Goal: Information Seeking & Learning: Learn about a topic

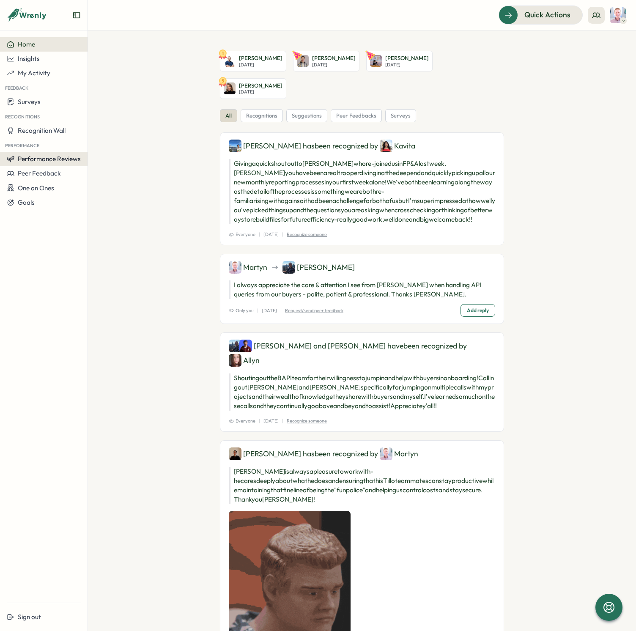
click at [52, 161] on span "Performance Reviews" at bounding box center [49, 159] width 63 height 8
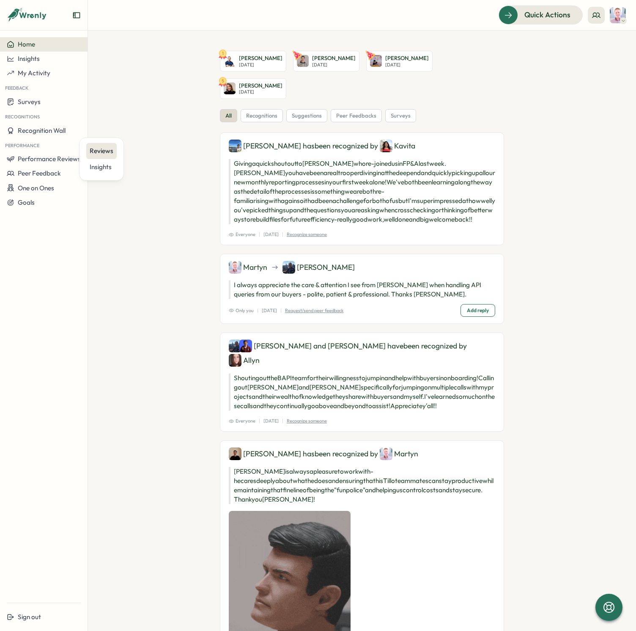
click at [106, 148] on div "Reviews" at bounding box center [102, 150] width 24 height 9
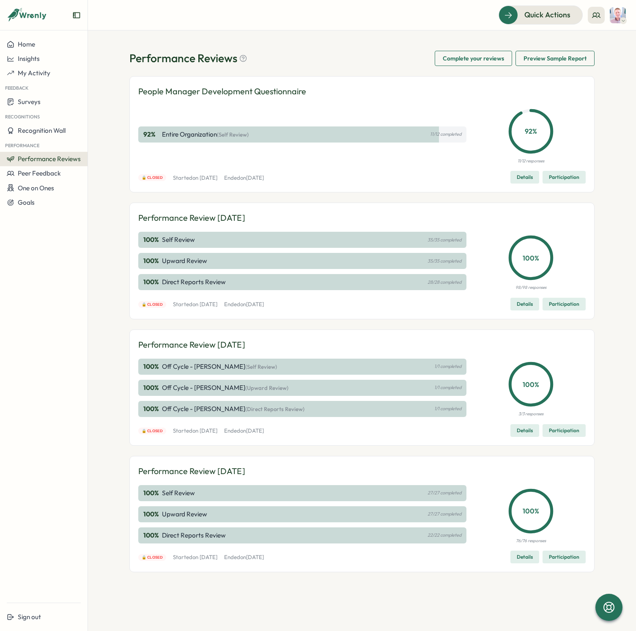
click at [517, 301] on span "Details" at bounding box center [525, 304] width 16 height 12
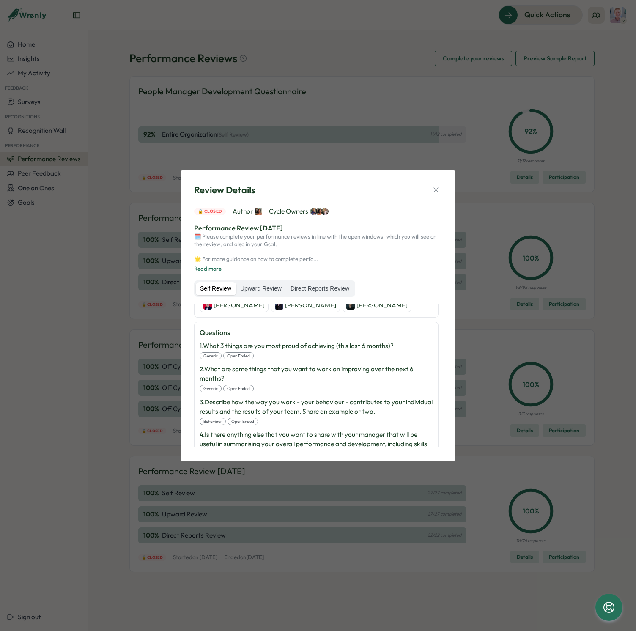
scroll to position [303, 0]
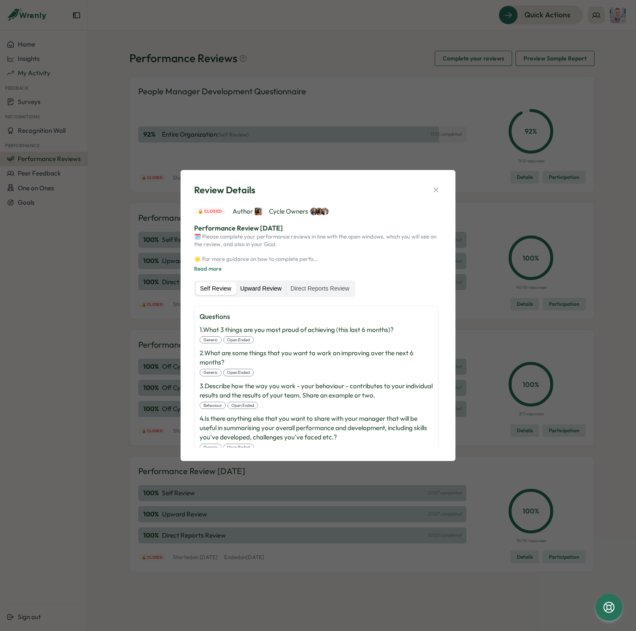
click at [269, 290] on label "Upward Review" at bounding box center [261, 289] width 50 height 14
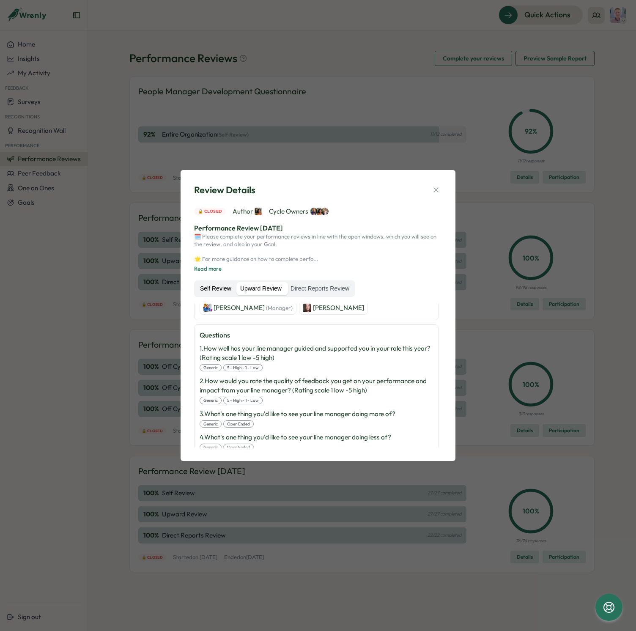
click at [223, 287] on label "Self Review" at bounding box center [216, 289] width 40 height 14
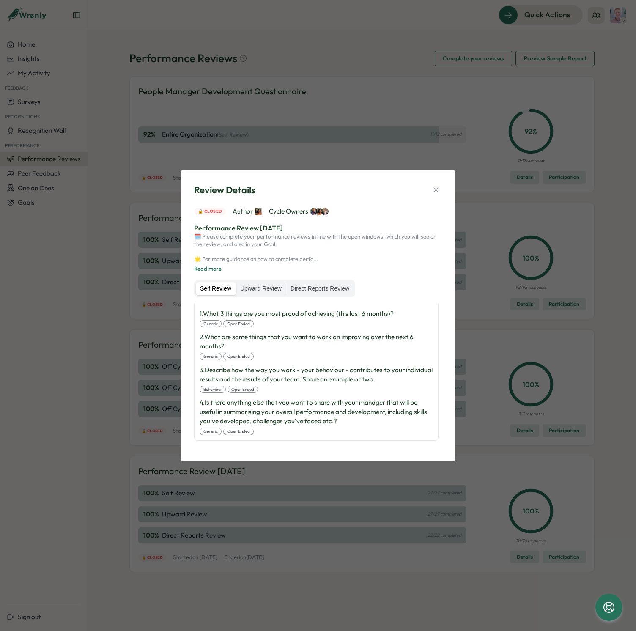
scroll to position [303, 0]
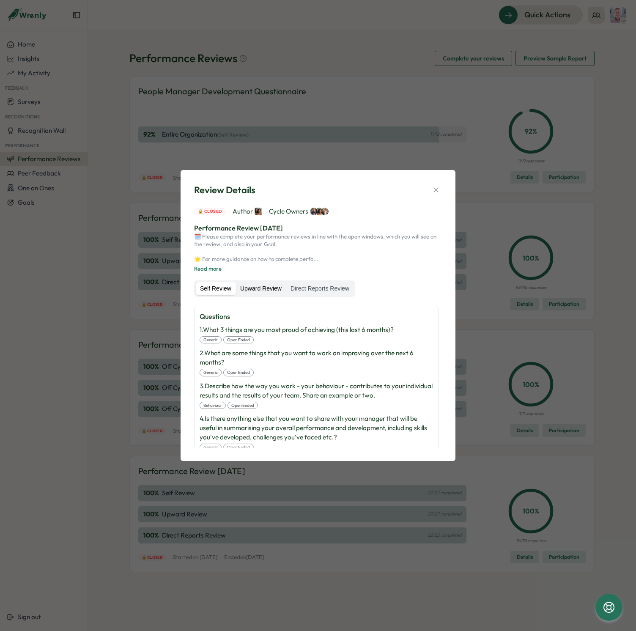
click at [258, 289] on label "Upward Review" at bounding box center [261, 289] width 50 height 14
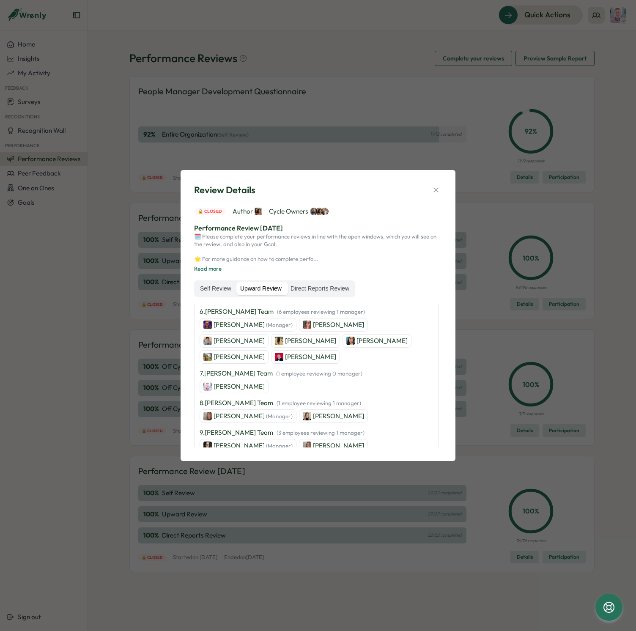
scroll to position [637, 0]
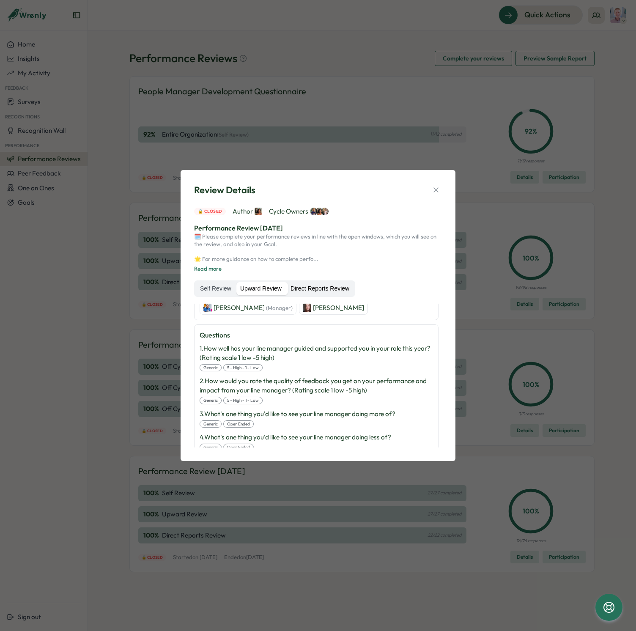
click at [320, 286] on label "Direct Reports Review" at bounding box center [319, 289] width 67 height 14
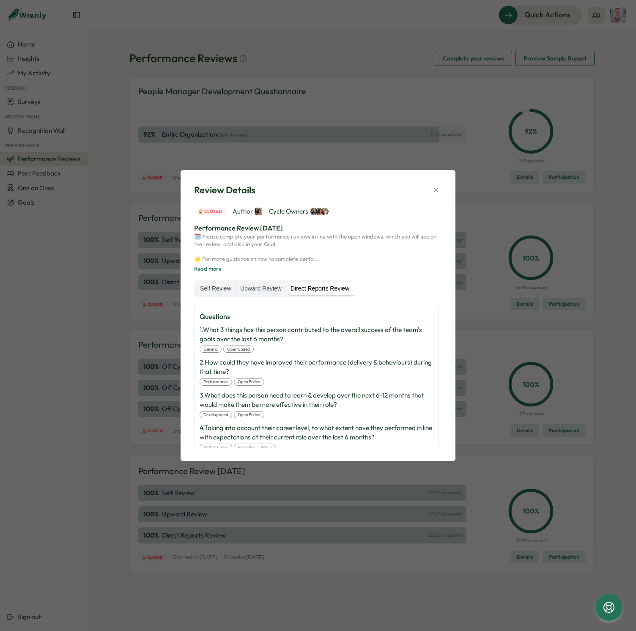
click at [205, 272] on div "🗓️ Please complete your performance reviews in line with the open windows, whic…" at bounding box center [318, 253] width 248 height 40
click at [213, 267] on button "Read more" at bounding box center [207, 269] width 27 height 8
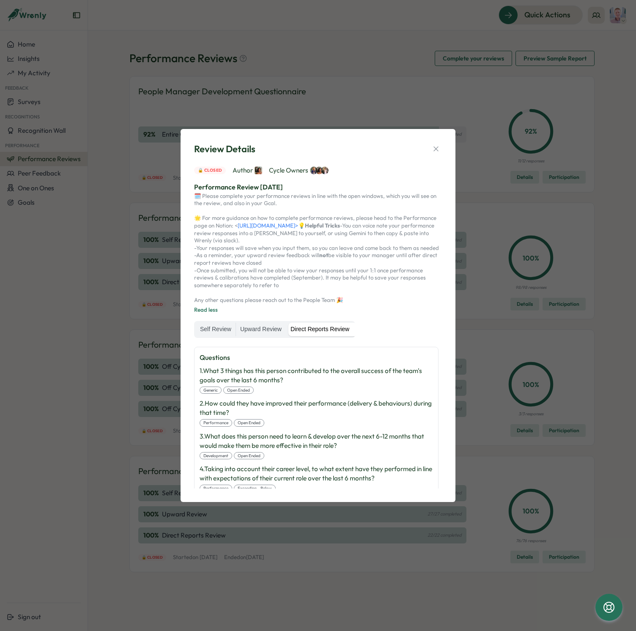
click at [431, 143] on button "button" at bounding box center [436, 149] width 12 height 12
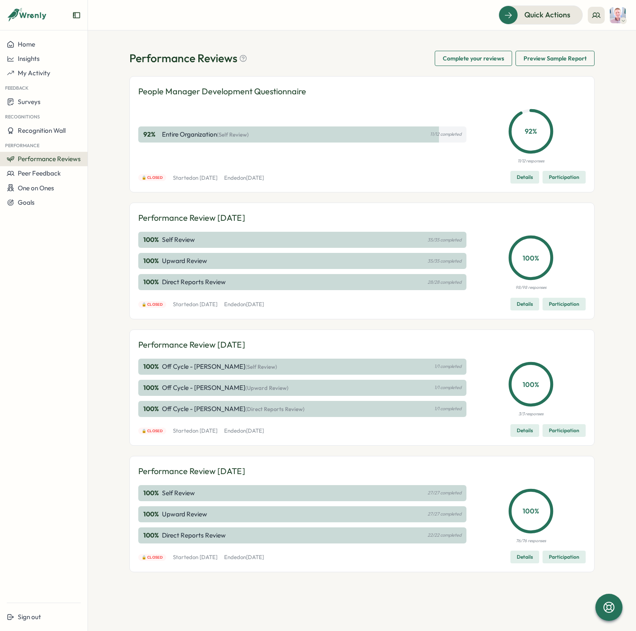
click at [557, 293] on div "Performance Review [DATE] 100 % Self Review 35/35 completed 100 % Upward Review…" at bounding box center [361, 260] width 447 height 99
click at [555, 302] on span "Participation" at bounding box center [564, 304] width 30 height 12
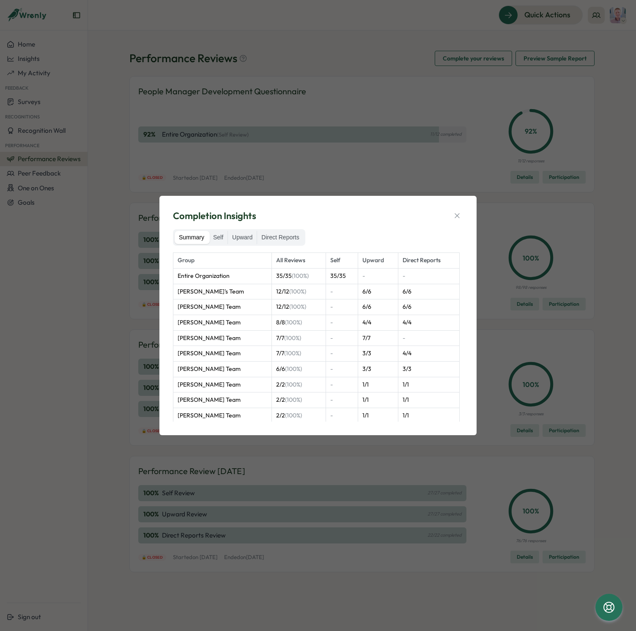
drag, startPoint x: 454, startPoint y: 216, endPoint x: 459, endPoint y: 158, distance: 58.9
click at [455, 213] on icon "button" at bounding box center [457, 215] width 8 height 8
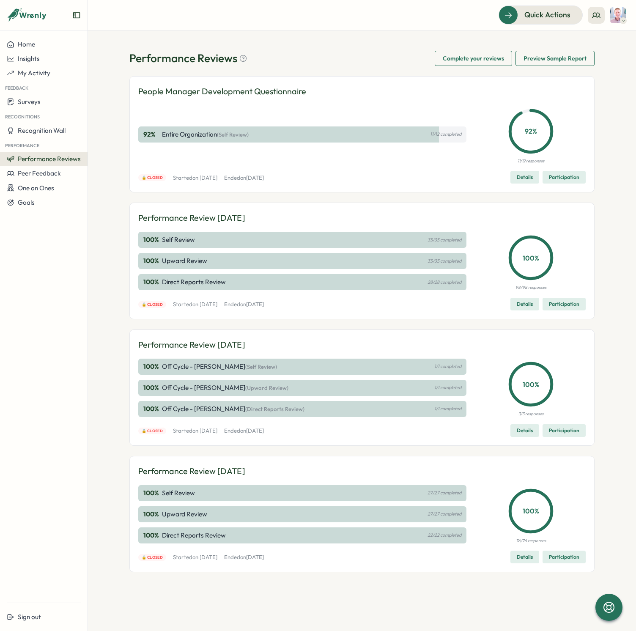
click at [467, 54] on span "Complete your reviews" at bounding box center [473, 58] width 61 height 14
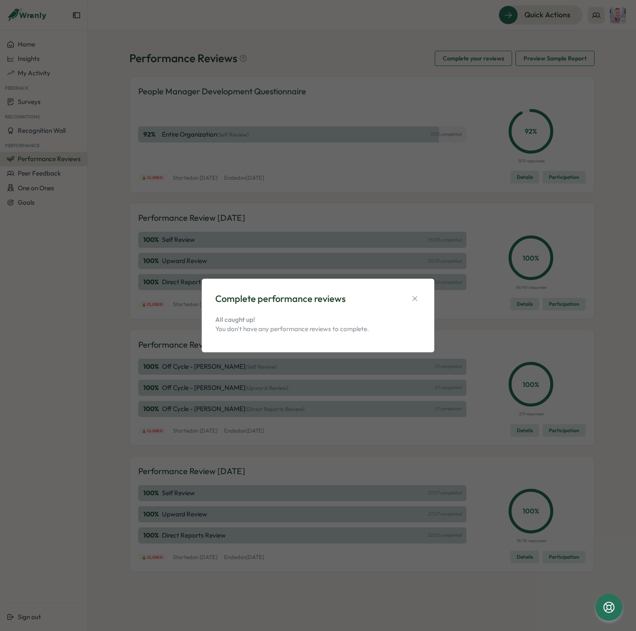
drag, startPoint x: 428, startPoint y: 304, endPoint x: 422, endPoint y: 304, distance: 6.0
click at [428, 304] on div "Complete performance reviews All caught up! You don't have any performance revi…" at bounding box center [318, 316] width 233 height 74
click at [419, 303] on button "button" at bounding box center [415, 299] width 12 height 12
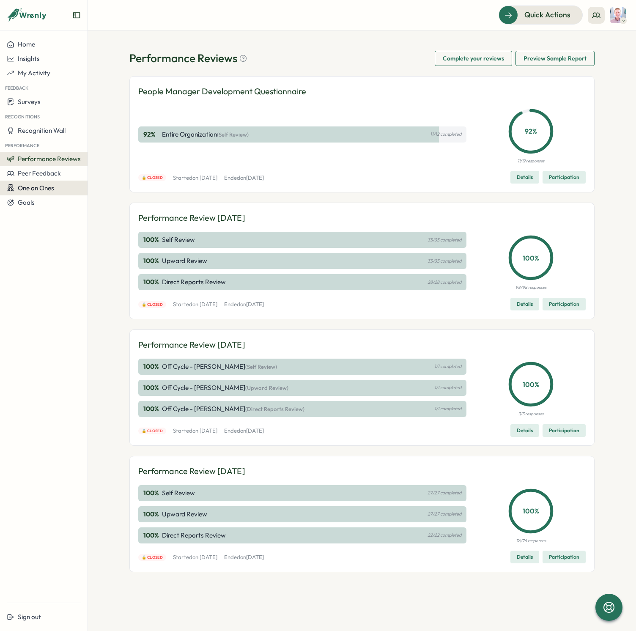
click at [66, 186] on div "One on Ones" at bounding box center [44, 188] width 74 height 8
click at [109, 175] on div "Meetings" at bounding box center [120, 171] width 60 height 9
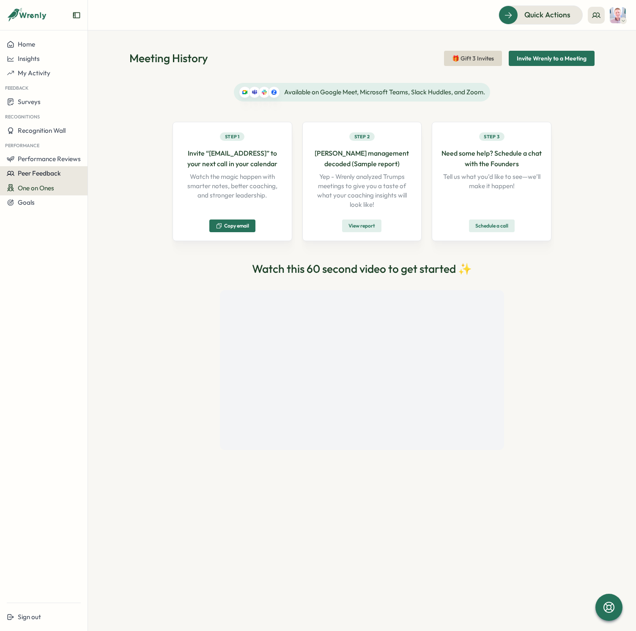
click at [31, 177] on span "Peer Feedback" at bounding box center [39, 173] width 43 height 8
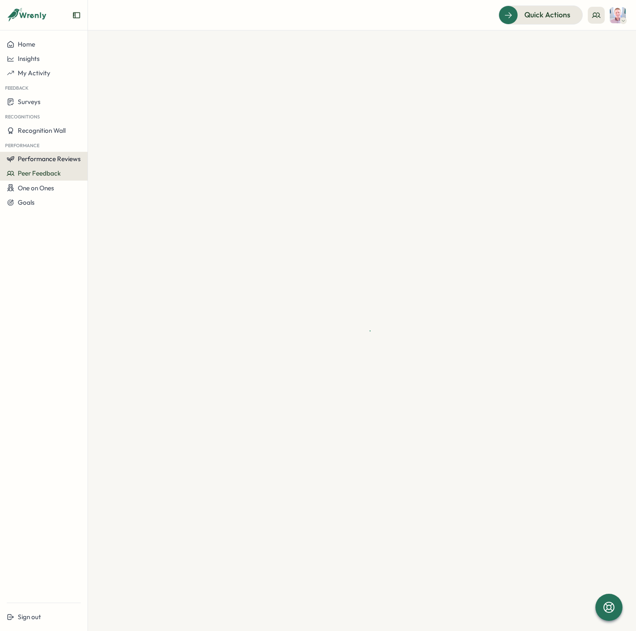
click at [36, 162] on span "Performance Reviews" at bounding box center [49, 159] width 63 height 8
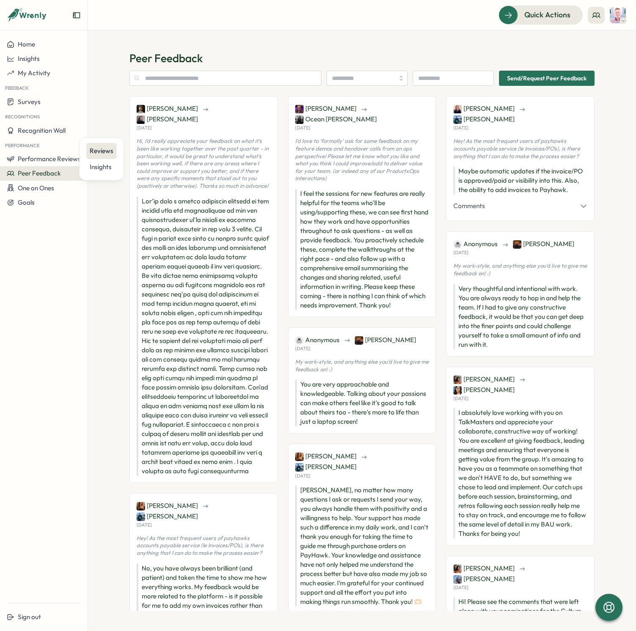
click at [111, 151] on div "Reviews" at bounding box center [102, 150] width 24 height 9
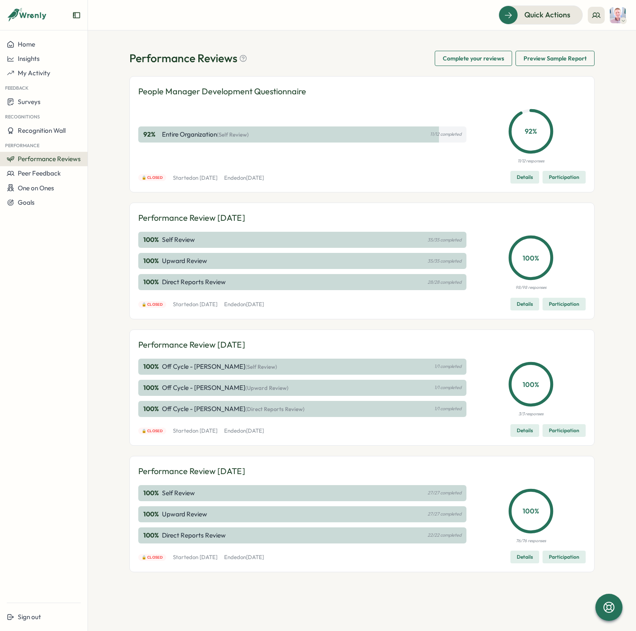
click at [571, 299] on span "Participation" at bounding box center [564, 304] width 30 height 12
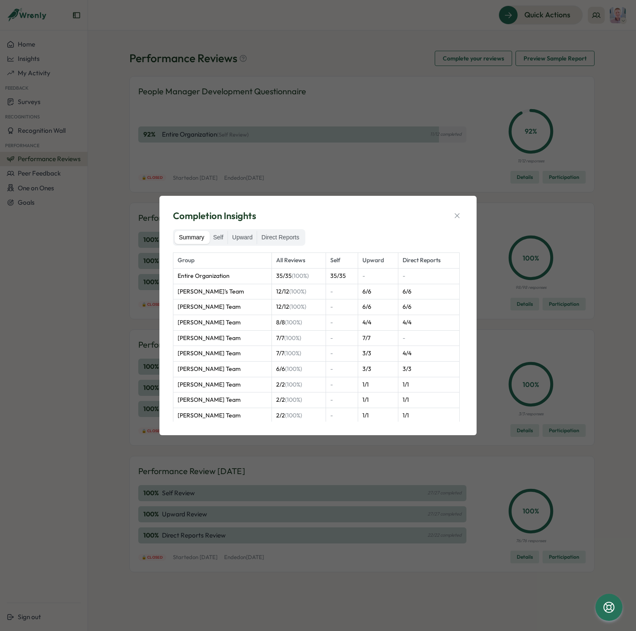
scroll to position [0, 0]
click at [275, 240] on label "Direct Reports" at bounding box center [280, 238] width 46 height 14
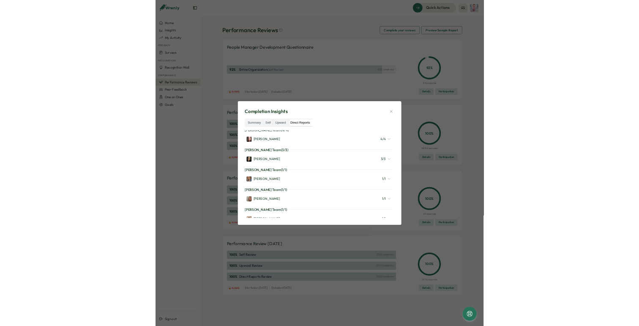
scroll to position [206, 0]
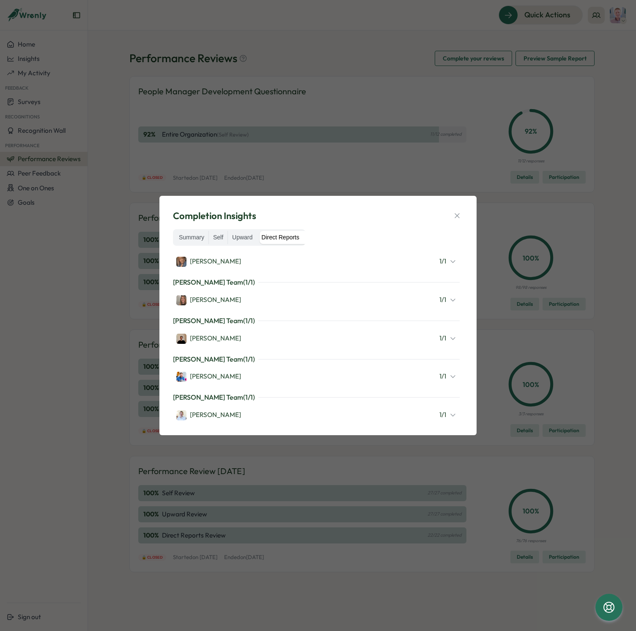
click at [200, 334] on div "[PERSON_NAME]" at bounding box center [208, 339] width 65 height 10
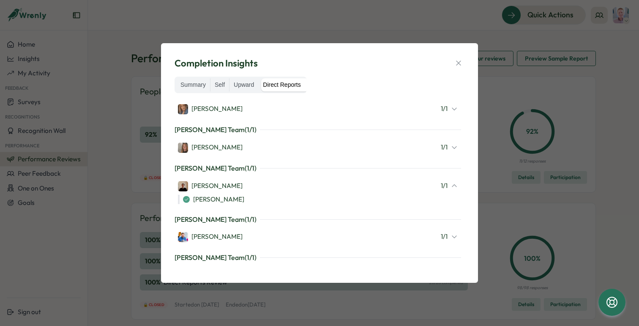
scroll to position [219, 0]
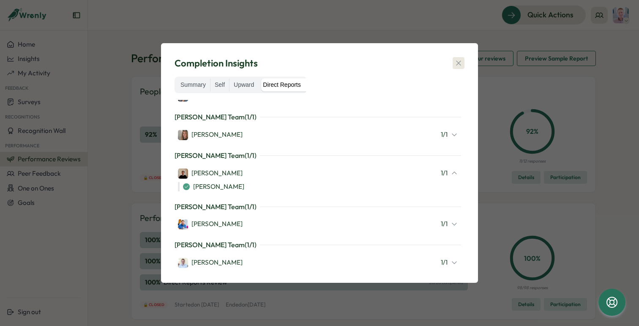
click at [461, 58] on button "button" at bounding box center [459, 63] width 12 height 12
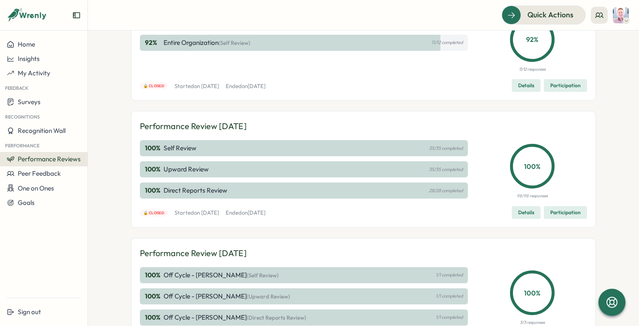
scroll to position [92, 0]
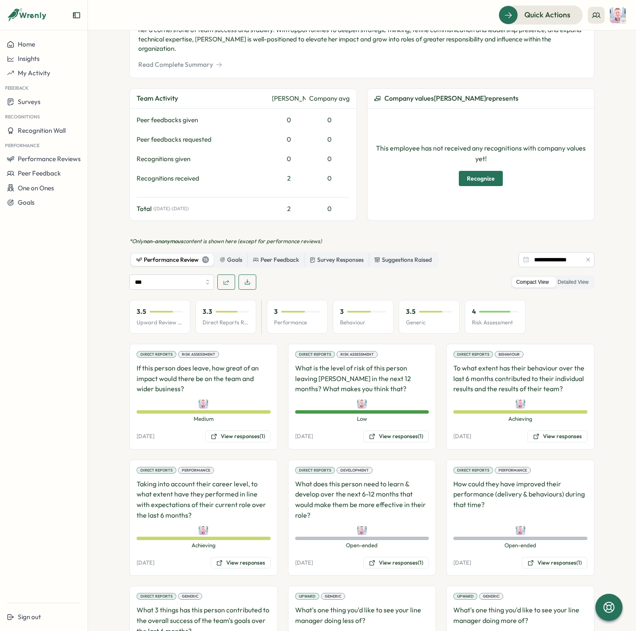
scroll to position [336, 0]
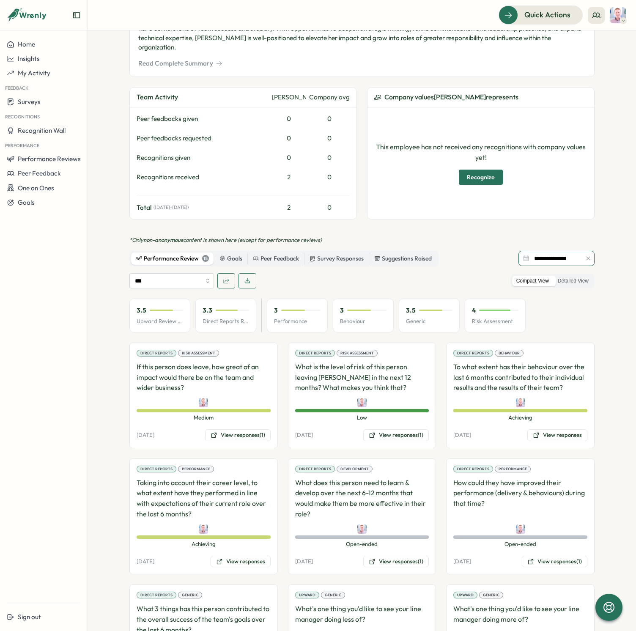
click at [565, 251] on input "**********" at bounding box center [556, 258] width 76 height 15
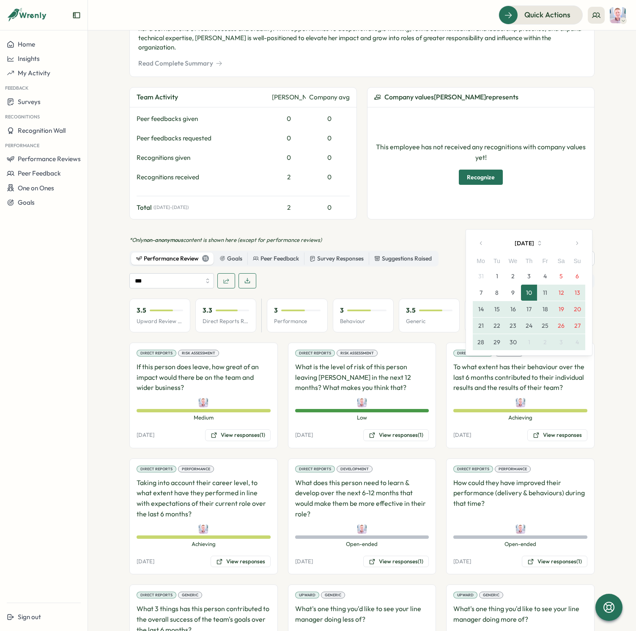
click at [623, 278] on section "Employees Laurie Dunn Laurie Dunn manager Employee Information Work Anniversary…" at bounding box center [362, 330] width 548 height 600
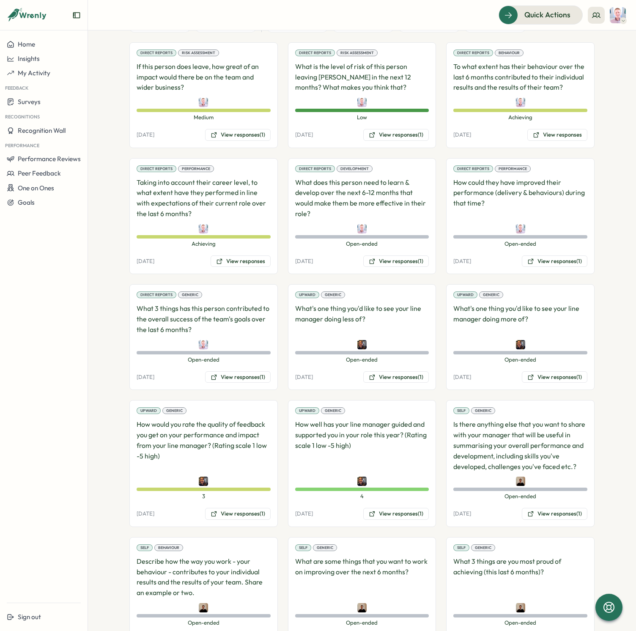
scroll to position [637, 0]
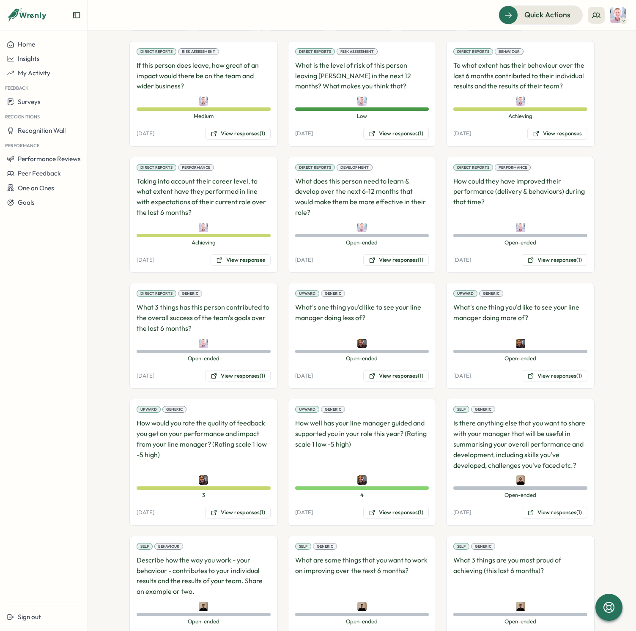
click at [230, 630] on button "View responses (1)" at bounding box center [238, 639] width 66 height 12
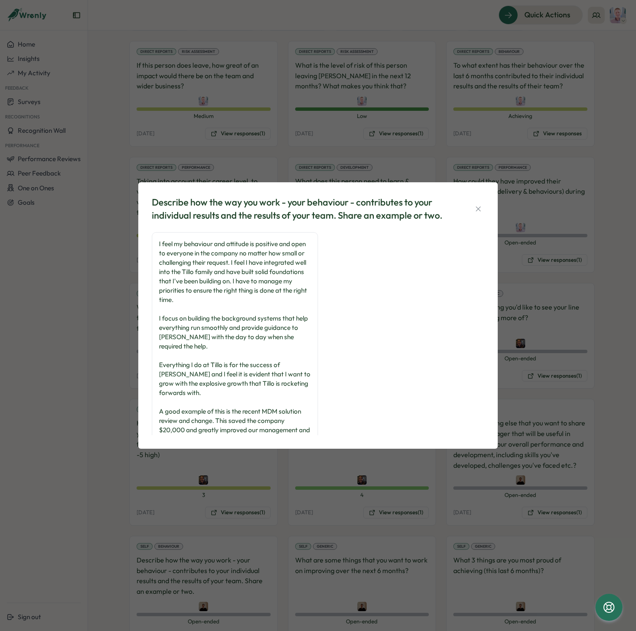
click at [240, 347] on div "I feel my behaviour and attitude is positive and open to everyone in the compan…" at bounding box center [235, 341] width 152 height 205
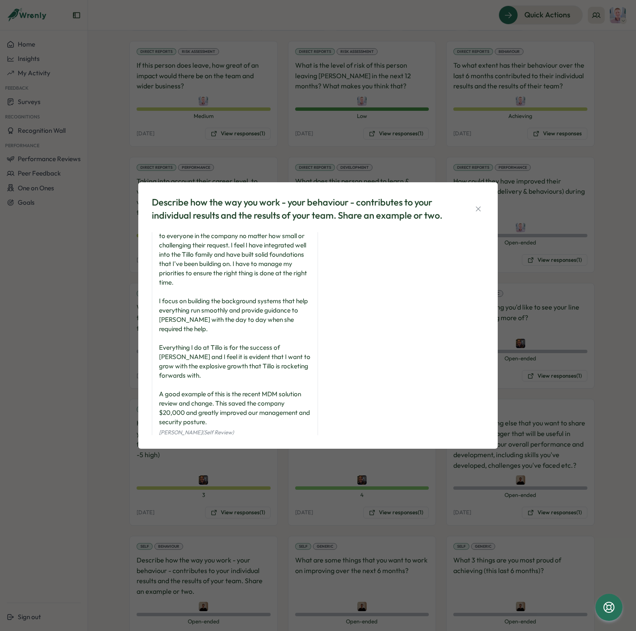
scroll to position [21, 0]
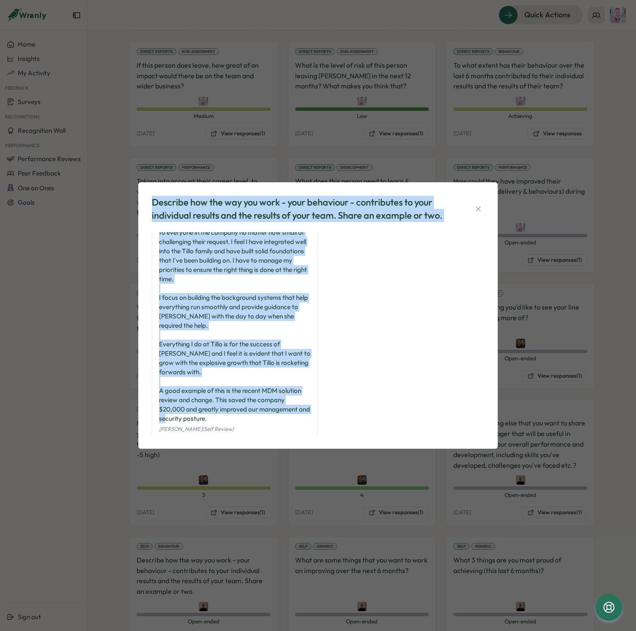
drag, startPoint x: 153, startPoint y: 200, endPoint x: 260, endPoint y: 420, distance: 244.8
click at [260, 420] on div "Describe how the way you work - your behaviour - contributes to your individual…" at bounding box center [317, 315] width 339 height 246
copy div "Describe how the way you work - your behaviour - contributes to your individual…"
click at [474, 207] on icon "button" at bounding box center [478, 209] width 8 height 8
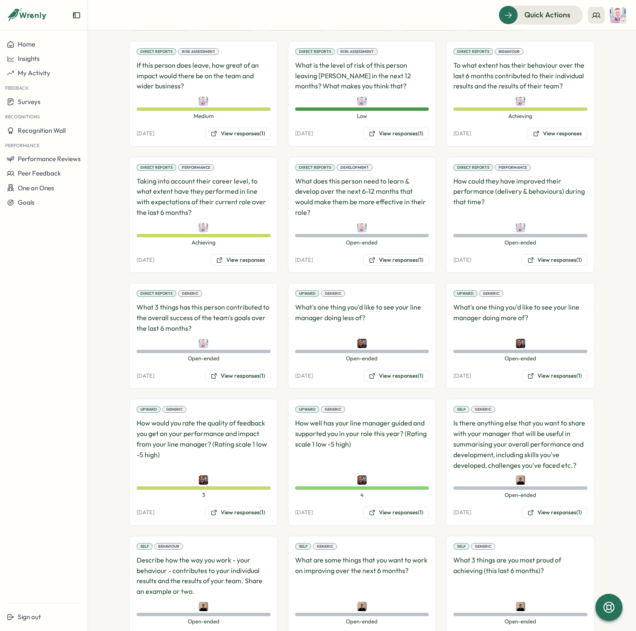
click at [369, 555] on p "What are some things that you want to work on improving over the next 6 months?" at bounding box center [362, 576] width 134 height 42
drag, startPoint x: 398, startPoint y: 596, endPoint x: 394, endPoint y: 594, distance: 4.6
click at [397, 630] on button "View responses (1)" at bounding box center [396, 639] width 66 height 12
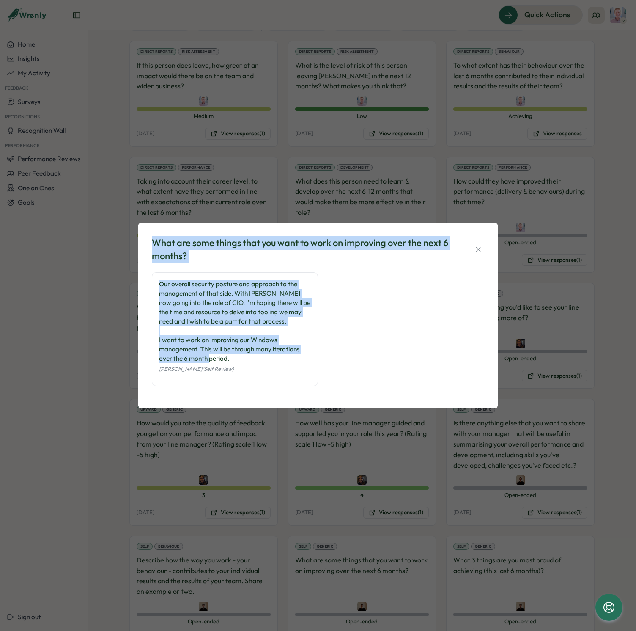
drag, startPoint x: 153, startPoint y: 242, endPoint x: 265, endPoint y: 359, distance: 162.1
click at [265, 359] on div "What are some things that you want to work on improving over the next 6 months?…" at bounding box center [317, 315] width 339 height 165
copy div "What are some things that you want to work on improving over the next 6 months?…"
click at [473, 254] on button "button" at bounding box center [478, 250] width 12 height 12
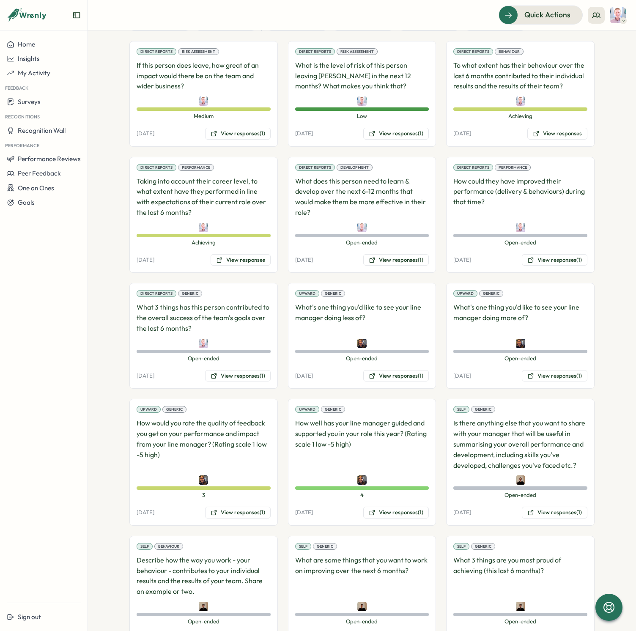
click at [552, 630] on button "View responses (1)" at bounding box center [555, 639] width 66 height 12
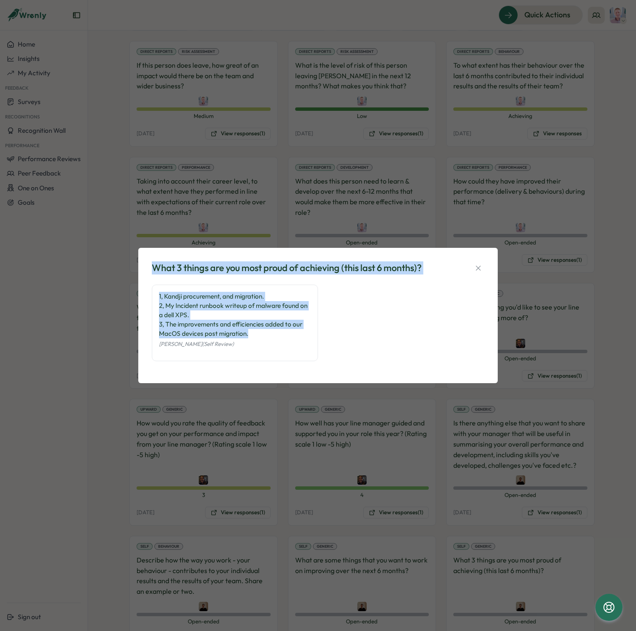
drag, startPoint x: 268, startPoint y: 337, endPoint x: 154, endPoint y: 266, distance: 134.4
click at [154, 266] on div "What 3 things are you most proud of achieving (this last 6 months)? 1, Kandji p…" at bounding box center [317, 315] width 339 height 115
copy div "What 3 things are you most proud of achieving (this last 6 months)? 1, Kandji p…"
click at [477, 266] on icon "button" at bounding box center [478, 268] width 8 height 8
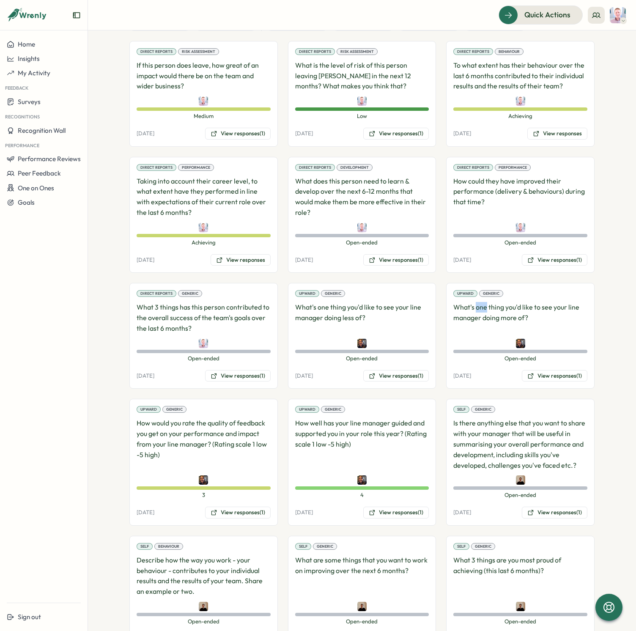
click at [477, 302] on p "What's one thing you'd like to see your line manager doing more of?" at bounding box center [520, 317] width 134 height 31
click at [546, 506] on button "View responses (1)" at bounding box center [555, 512] width 66 height 12
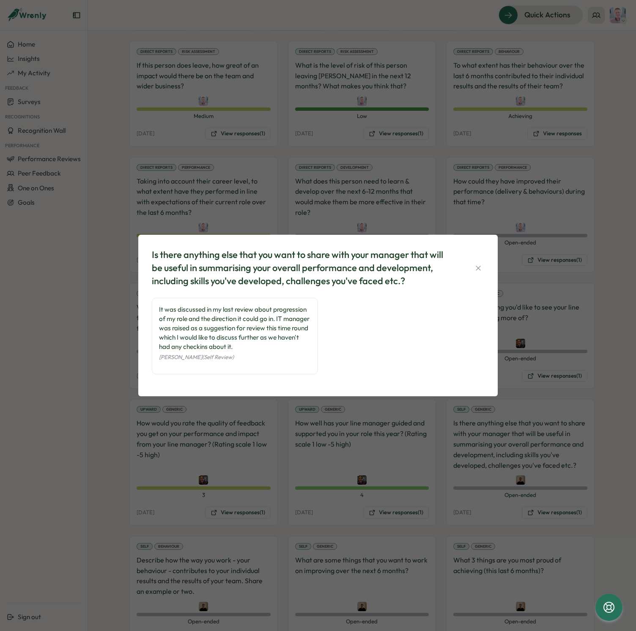
drag, startPoint x: 151, startPoint y: 253, endPoint x: 317, endPoint y: 372, distance: 204.6
click at [300, 372] on div "Is there anything else that you want to share with your manager that will be us…" at bounding box center [317, 315] width 339 height 141
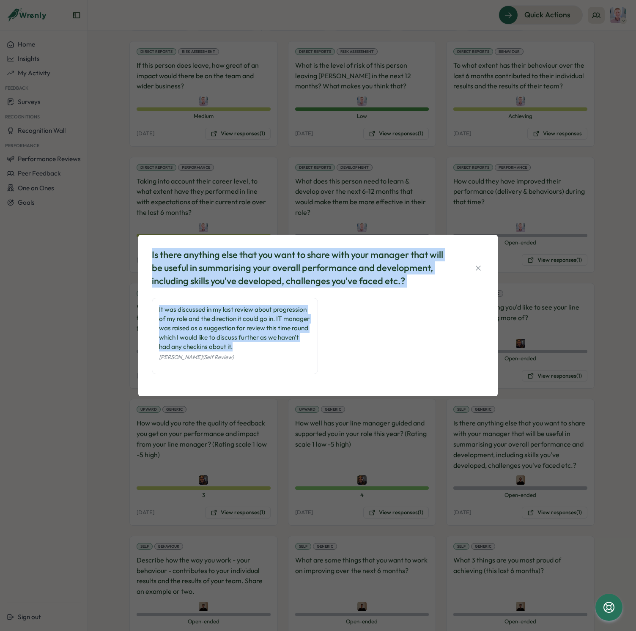
click at [264, 351] on div "It was discussed in my last review about progression of my role and the directi…" at bounding box center [235, 328] width 152 height 47
copy div "Is there anything else that you want to share with your manager that will be us…"
click at [478, 267] on icon "button" at bounding box center [478, 267] width 5 height 5
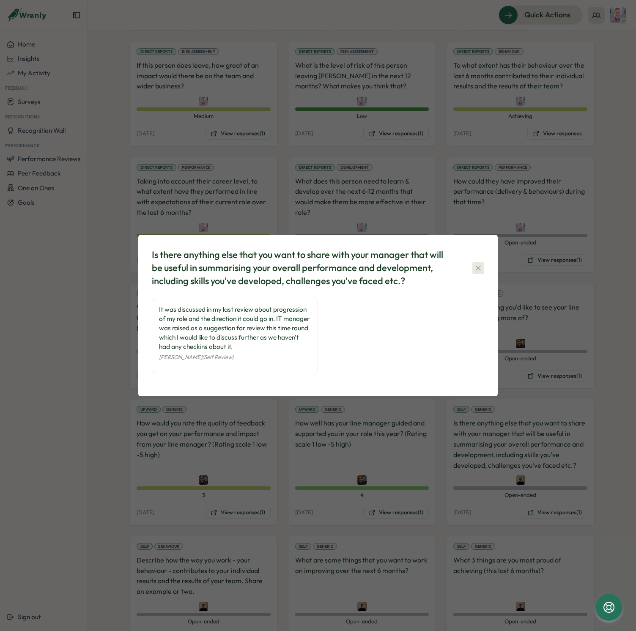
click at [478, 302] on p "What's one thing you'd like to see your line manager doing more of?" at bounding box center [520, 317] width 134 height 31
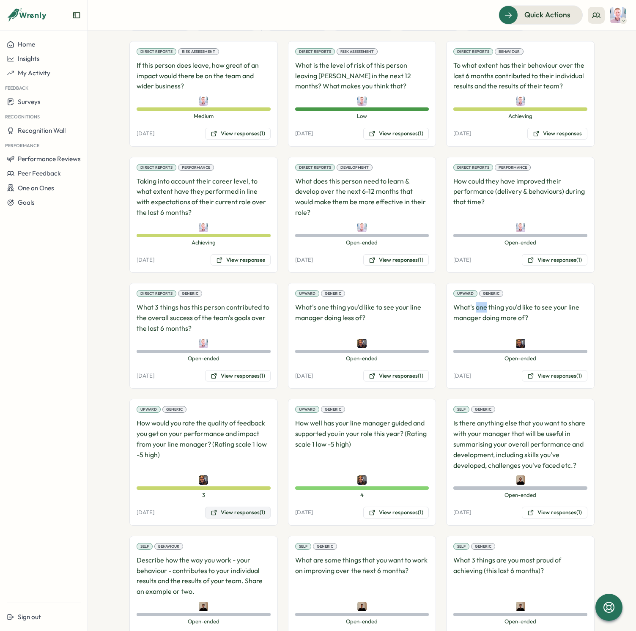
click at [239, 506] on button "View responses (1)" at bounding box center [238, 512] width 66 height 12
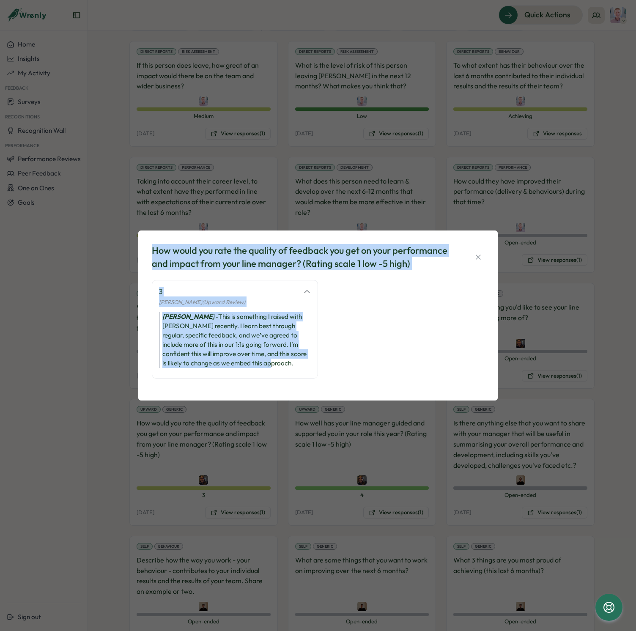
drag, startPoint x: 250, startPoint y: 369, endPoint x: 153, endPoint y: 254, distance: 149.7
click at [153, 254] on div "How would you rate the quality of feedback you get on your performance and impa…" at bounding box center [317, 316] width 339 height 150
copy div "How would you rate the quality of feedback you get on your performance and impa…"
click at [477, 256] on icon "button" at bounding box center [478, 256] width 5 height 5
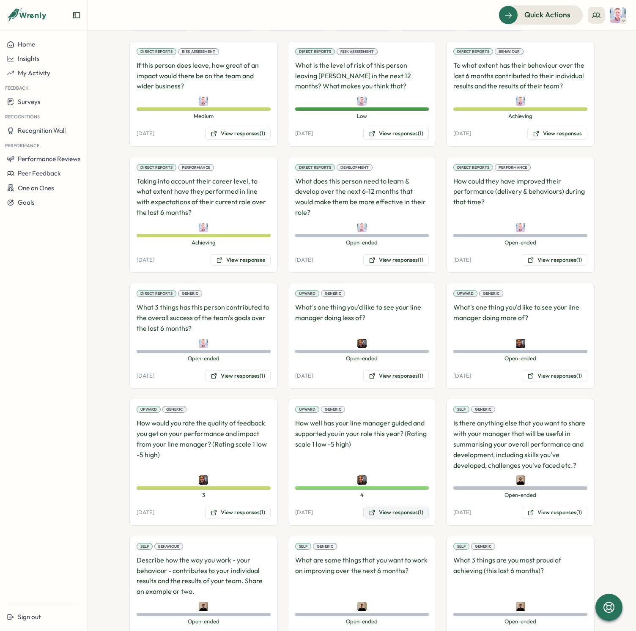
click at [397, 506] on button "View responses (1)" at bounding box center [396, 512] width 66 height 12
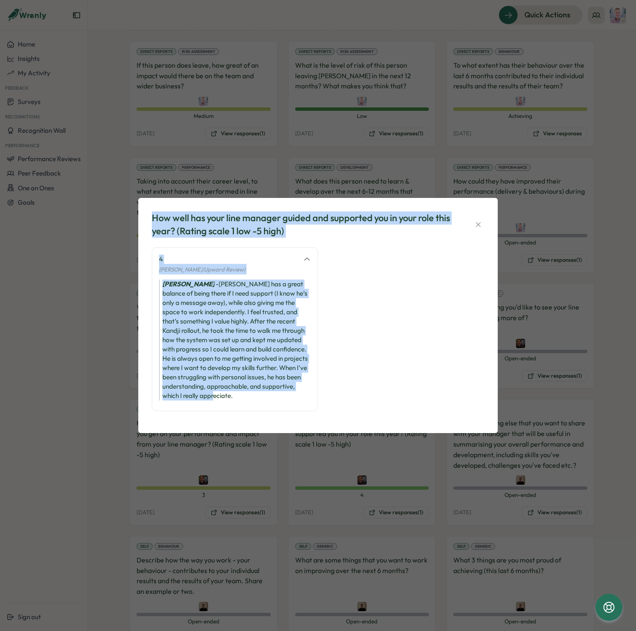
drag, startPoint x: 153, startPoint y: 216, endPoint x: 369, endPoint y: 426, distance: 301.7
click at [268, 406] on div "How well has your line manager guided and supported you in your role this year?…" at bounding box center [317, 315] width 339 height 215
copy div "How well has your line manager guided and supported you in your role this year?…"
click at [479, 222] on icon "button" at bounding box center [478, 224] width 8 height 8
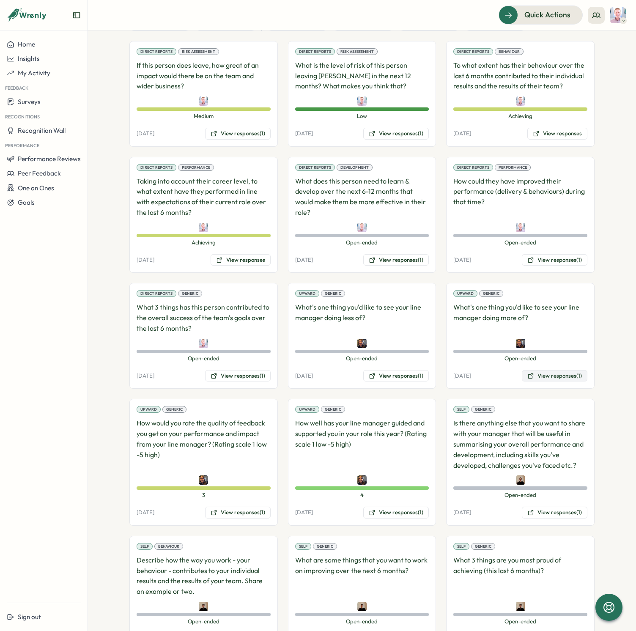
click at [546, 370] on button "View responses (1)" at bounding box center [555, 376] width 66 height 12
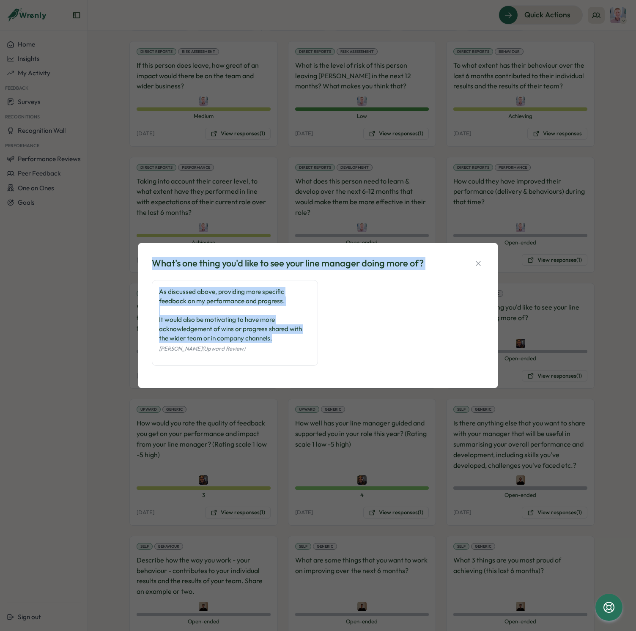
drag, startPoint x: 278, startPoint y: 339, endPoint x: 162, endPoint y: 268, distance: 135.7
click at [157, 266] on div "What's one thing you'd like to see your line manager doing more of? As discusse…" at bounding box center [317, 315] width 339 height 124
copy div "hat's one thing you'd like to see your line manager doing more of? As discussed…"
click at [154, 261] on div "What's one thing you'd like to see your line manager doing more of?" at bounding box center [288, 263] width 272 height 13
copy div "What's one thing you'd like to see your line manager doing more of? As discusse…"
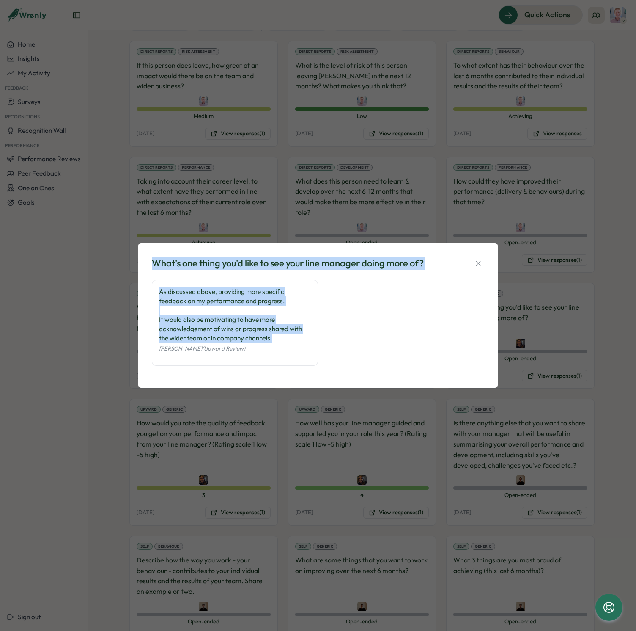
click at [476, 269] on div "What's one thing you'd like to see your line manager doing more of?" at bounding box center [318, 263] width 332 height 13
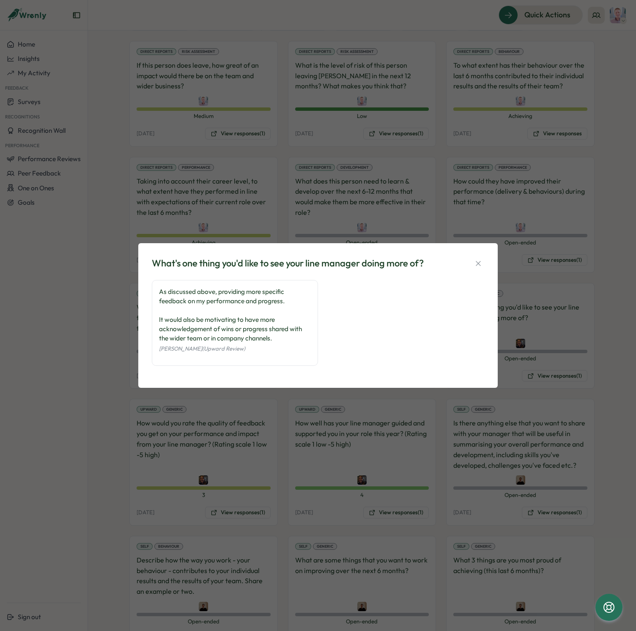
click at [479, 263] on icon "button" at bounding box center [478, 263] width 8 height 8
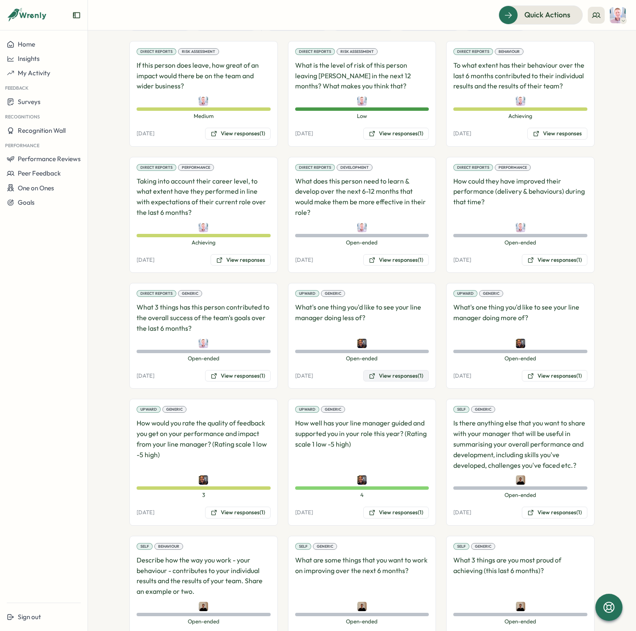
click at [398, 370] on button "View responses (1)" at bounding box center [396, 376] width 66 height 12
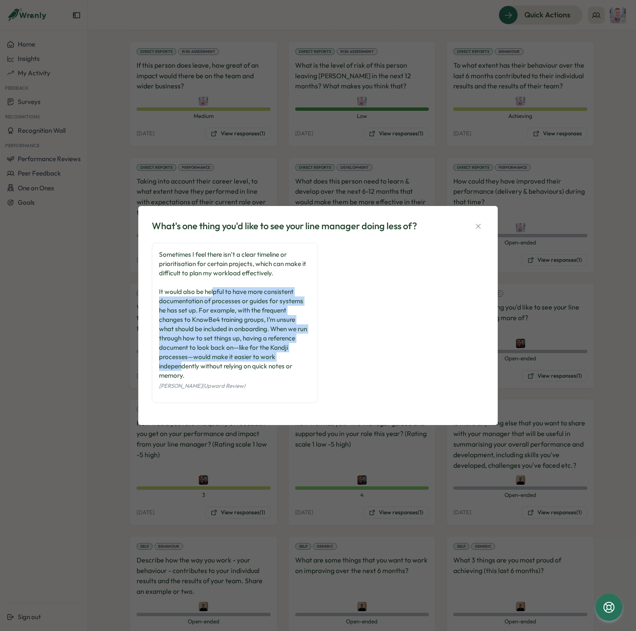
drag, startPoint x: 246, startPoint y: 364, endPoint x: 213, endPoint y: 298, distance: 73.7
click at [213, 298] on div "Sometimes I feel there isn’t a clear timeline or prioritisation for certain pro…" at bounding box center [235, 315] width 152 height 130
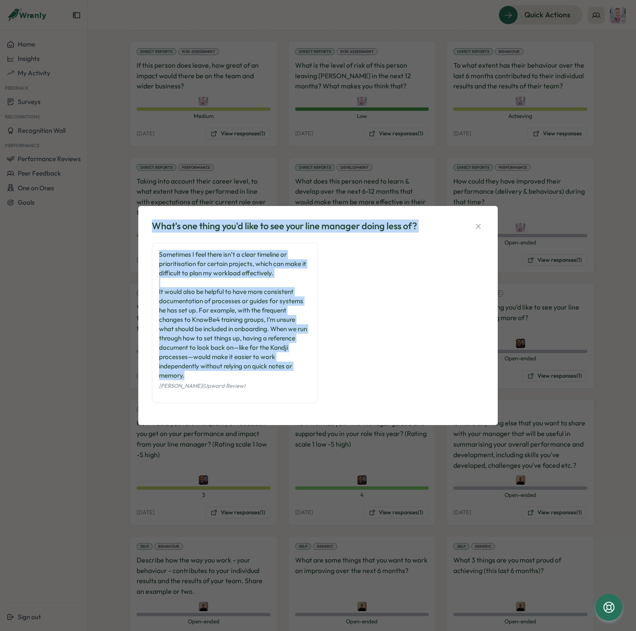
drag, startPoint x: 255, startPoint y: 373, endPoint x: 156, endPoint y: 230, distance: 174.3
click at [156, 230] on div "What's one thing you'd like to see your line manager doing less of? Sometimes I…" at bounding box center [317, 315] width 339 height 199
copy div "What's one thing you'd like to see your line manager doing less of? Sometimes I…"
click at [479, 228] on icon "button" at bounding box center [478, 226] width 5 height 5
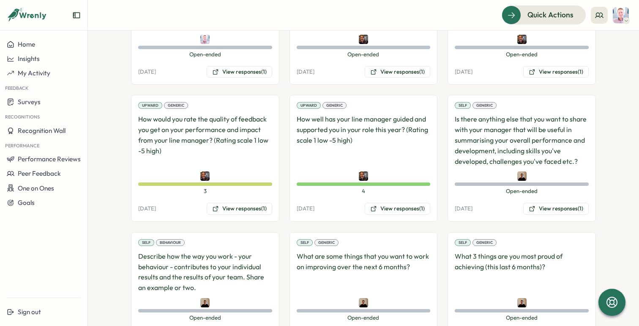
scroll to position [942, 0]
